Goal: Book appointment/travel/reservation

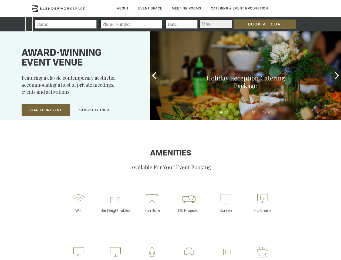
click at [261, 24] on input "Book a Tour" at bounding box center [265, 23] width 62 height 9
click at [46, 110] on button "Plan Your Event" at bounding box center [46, 110] width 48 height 12
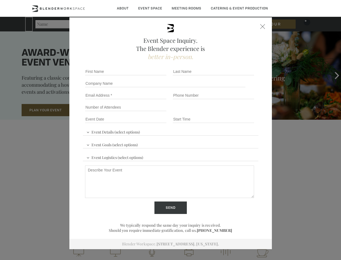
click at [94, 110] on button "3D Virtual Tour" at bounding box center [94, 110] width 46 height 12
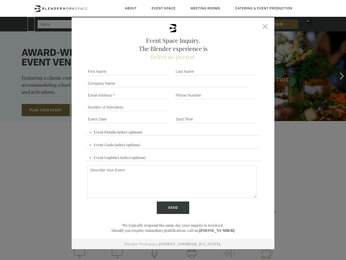
click at [154, 75] on div "First name *" at bounding box center [129, 71] width 88 height 12
click at [337, 75] on div "Event Space Inquiry. The Blender experience is better in-person. Event Details …" at bounding box center [173, 130] width 346 height 260
click at [221, 112] on fieldset "Number of Attendees Budget Range" at bounding box center [173, 107] width 176 height 12
click at [227, 112] on fieldset "Number of Attendees Budget Range" at bounding box center [173, 107] width 176 height 12
click at [232, 112] on fieldset "Number of Attendees Budget Range" at bounding box center [173, 107] width 176 height 12
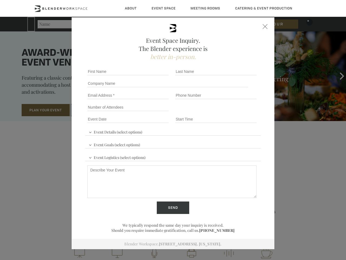
click at [238, 112] on fieldset "Number of Attendees Budget Range" at bounding box center [173, 107] width 176 height 12
click at [243, 112] on fieldset "Number of Attendees Budget Range" at bounding box center [173, 107] width 176 height 12
